Goal: Check status: Check status

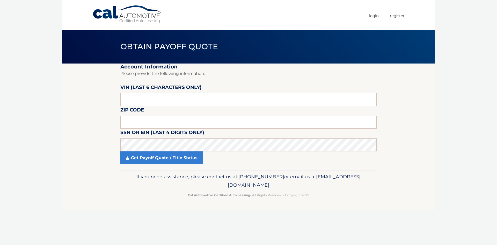
click at [110, 97] on section "Account Information Please provide the following information. VIN (last 6 chara…" at bounding box center [248, 116] width 373 height 107
click at [105, 142] on section "Account Information Please provide the following information. VIN (last 6 chara…" at bounding box center [248, 116] width 373 height 107
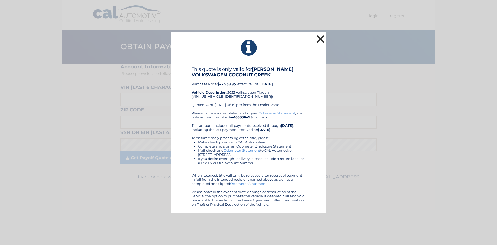
click at [315, 37] on button "×" at bounding box center [320, 39] width 10 height 10
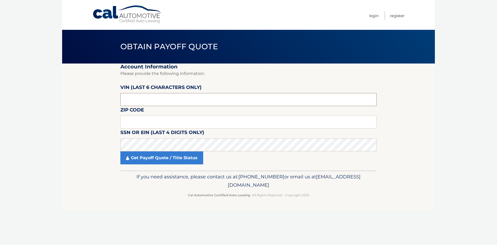
click at [143, 101] on input "text" at bounding box center [248, 99] width 256 height 13
click at [145, 100] on input "text" at bounding box center [248, 99] width 256 height 13
type input "015229"
click at [124, 120] on input "text" at bounding box center [248, 121] width 256 height 13
click at [126, 121] on input "text" at bounding box center [248, 121] width 256 height 13
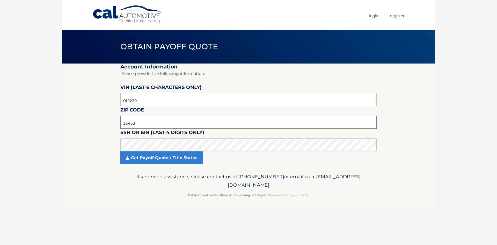
type input "33433"
click at [93, 143] on section "Account Information Please provide the following information. VIN (last 6 chara…" at bounding box center [248, 116] width 373 height 107
click at [175, 158] on link "Get Payoff Quote / Title Status" at bounding box center [161, 157] width 83 height 13
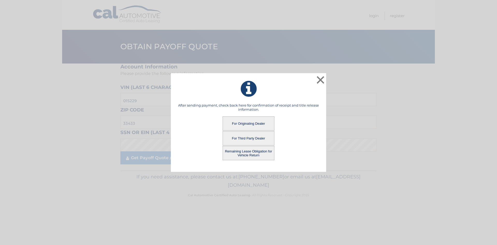
click at [243, 123] on button "For Originating Dealer" at bounding box center [249, 123] width 52 height 14
click at [247, 122] on button "For Originating Dealer" at bounding box center [249, 123] width 52 height 14
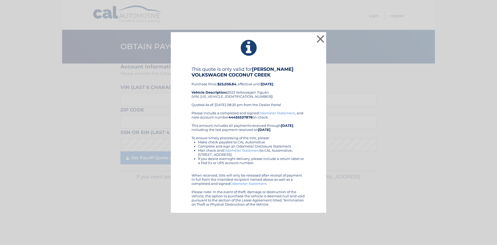
click at [235, 150] on link "Odometer Statement" at bounding box center [242, 150] width 36 height 4
